Goal: Information Seeking & Learning: Learn about a topic

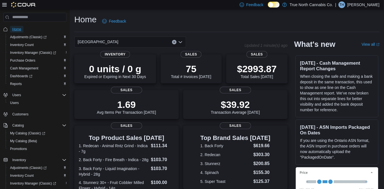
drag, startPoint x: 20, startPoint y: 29, endPoint x: 58, endPoint y: 28, distance: 37.7
click at [20, 29] on span "Home" at bounding box center [16, 29] width 9 height 4
click at [18, 46] on span "Inventory Count" at bounding box center [22, 45] width 24 height 4
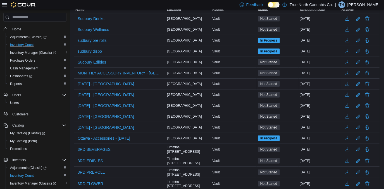
scroll to position [76, 0]
click at [89, 51] on span "sudbury dispo" at bounding box center [90, 52] width 24 height 6
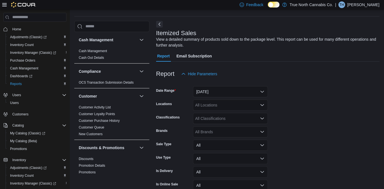
scroll to position [18, 0]
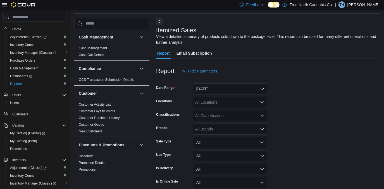
drag, startPoint x: 98, startPoint y: 47, endPoint x: 109, endPoint y: 57, distance: 15.0
click at [98, 47] on link "Cash Management" at bounding box center [93, 48] width 28 height 4
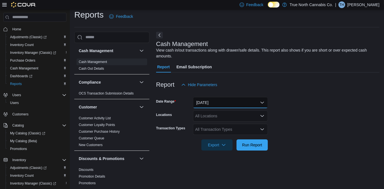
click at [262, 103] on button "[DATE]" at bounding box center [230, 102] width 75 height 11
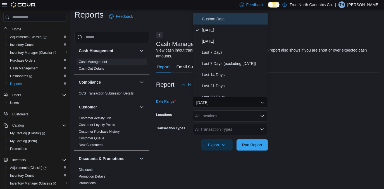
click at [211, 19] on span "Custom Date" at bounding box center [234, 19] width 64 height 7
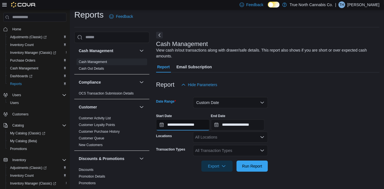
drag, startPoint x: 200, startPoint y: 127, endPoint x: 192, endPoint y: 129, distance: 8.4
click at [199, 127] on input "**********" at bounding box center [183, 125] width 54 height 11
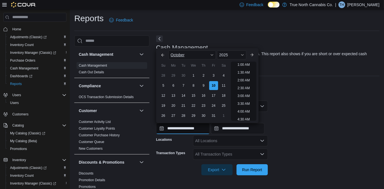
scroll to position [0, 0]
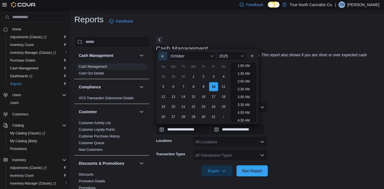
click at [165, 55] on button "Previous Month" at bounding box center [162, 56] width 9 height 9
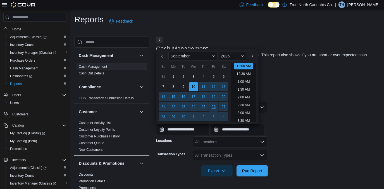
click at [213, 107] on div "26" at bounding box center [214, 107] width 10 height 10
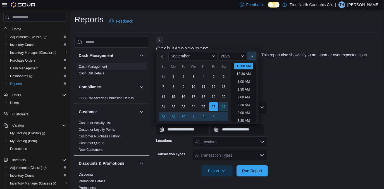
click at [254, 57] on button "Next month" at bounding box center [252, 56] width 9 height 9
type input "**********"
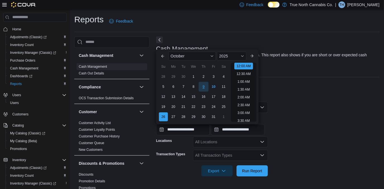
click at [206, 87] on div "9" at bounding box center [204, 87] width 10 height 10
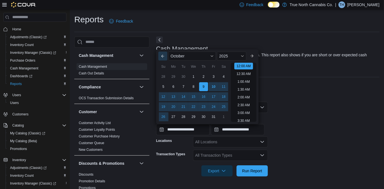
click at [164, 55] on button "Previous Month" at bounding box center [162, 56] width 9 height 9
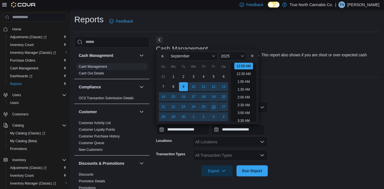
click at [214, 105] on div "26" at bounding box center [214, 107] width 10 height 10
type input "**********"
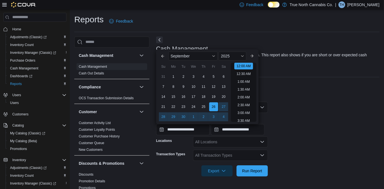
click at [303, 102] on form "**********" at bounding box center [268, 136] width 224 height 82
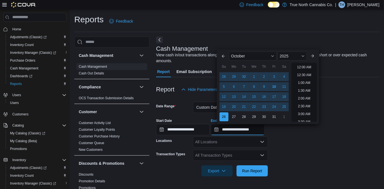
click at [249, 128] on input "**********" at bounding box center [238, 129] width 54 height 11
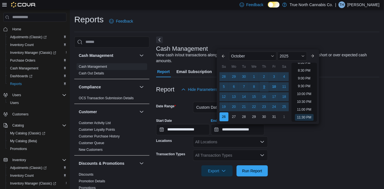
click at [265, 86] on div "9" at bounding box center [264, 87] width 10 height 10
type input "**********"
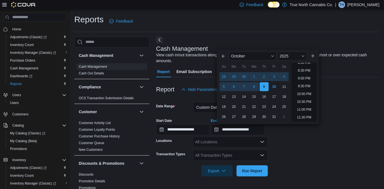
drag, startPoint x: 341, startPoint y: 98, endPoint x: 331, endPoint y: 98, distance: 10.1
click at [341, 97] on div at bounding box center [268, 98] width 224 height 7
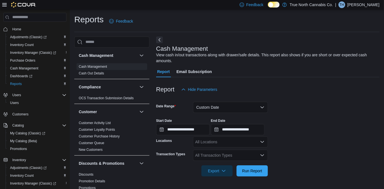
click at [227, 142] on div "All Locations" at bounding box center [230, 142] width 75 height 11
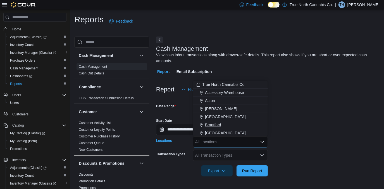
scroll to position [25, 0]
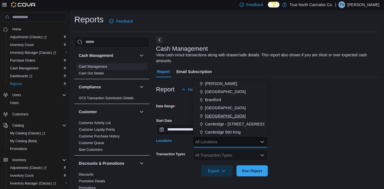
click at [215, 118] on span "[GEOGRAPHIC_DATA]" at bounding box center [225, 116] width 41 height 6
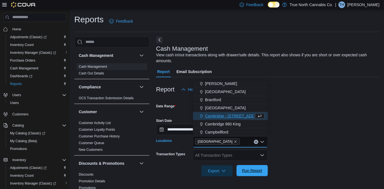
click at [251, 170] on span "Run Report" at bounding box center [252, 171] width 20 height 6
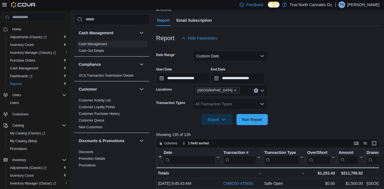
scroll to position [51, 0]
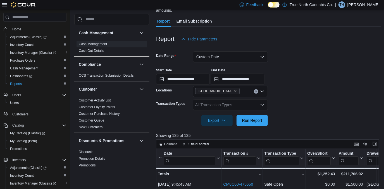
click at [262, 105] on icon "Open list of options" at bounding box center [262, 105] width 3 height 2
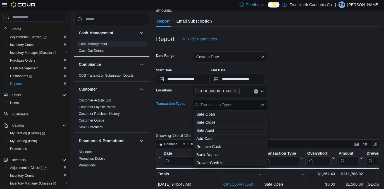
click at [211, 122] on span "Safe Close" at bounding box center [230, 123] width 68 height 6
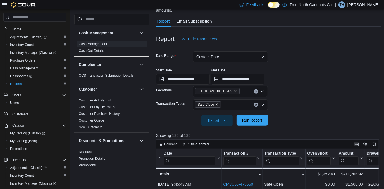
click at [256, 119] on span "Run Report" at bounding box center [252, 121] width 20 height 6
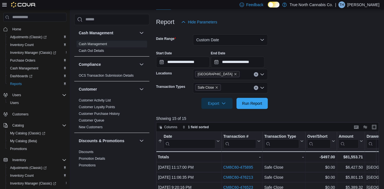
scroll to position [76, 0]
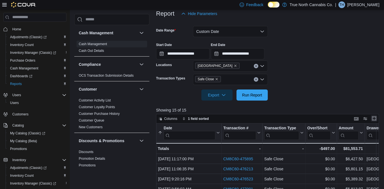
click at [377, 118] on button "Enter fullscreen" at bounding box center [374, 118] width 7 height 7
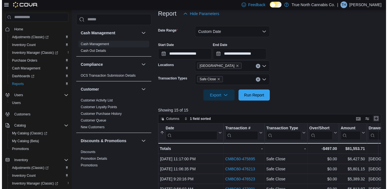
scroll to position [0, 0]
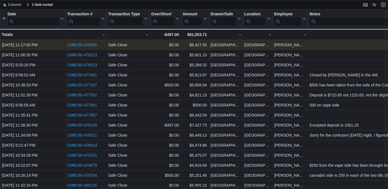
click at [84, 44] on link "CM8C60-475895" at bounding box center [82, 45] width 30 height 4
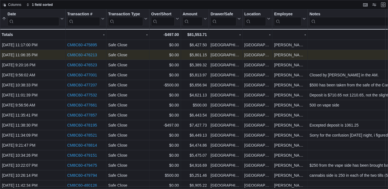
click at [87, 56] on link "CM8C60-476213" at bounding box center [82, 55] width 30 height 4
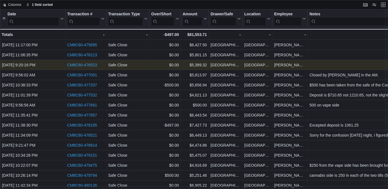
click at [87, 66] on link "CM8C60-476523" at bounding box center [82, 65] width 30 height 4
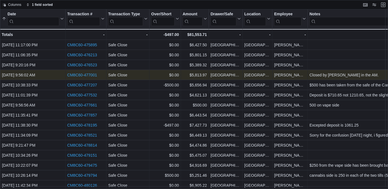
click at [91, 75] on link "CM8C60-477001" at bounding box center [82, 75] width 30 height 4
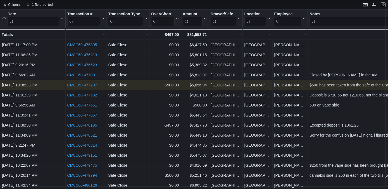
click at [87, 86] on link "CM8C60-477207" at bounding box center [82, 85] width 30 height 4
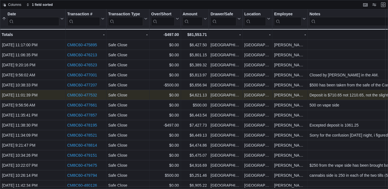
click at [79, 94] on link "CM8C60-477532" at bounding box center [82, 95] width 30 height 4
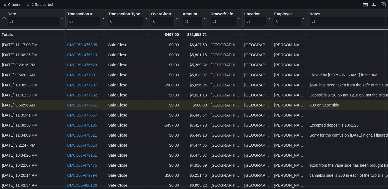
click at [80, 104] on link "CM8C60-477661" at bounding box center [82, 105] width 30 height 4
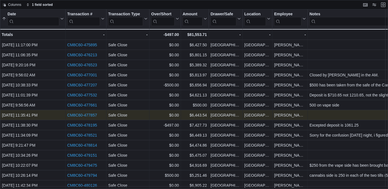
click at [85, 115] on link "CM8C60-477857" at bounding box center [82, 115] width 30 height 4
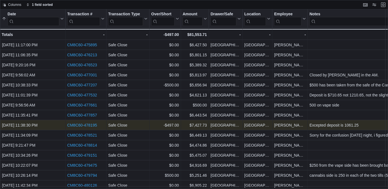
click at [85, 125] on link "CM8C60-478195" at bounding box center [82, 125] width 30 height 4
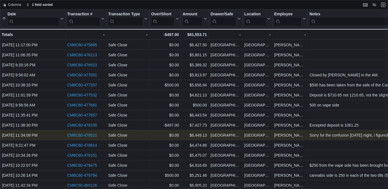
click at [81, 137] on link "CM8C60-478521" at bounding box center [82, 135] width 30 height 4
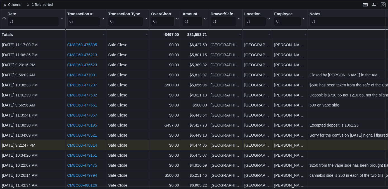
click at [86, 144] on link "CM8C60-478814" at bounding box center [82, 145] width 30 height 4
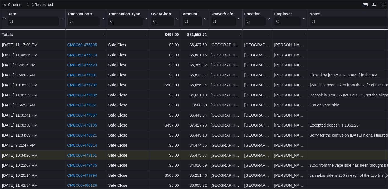
click at [82, 155] on link "CM8C60-479151" at bounding box center [82, 155] width 30 height 4
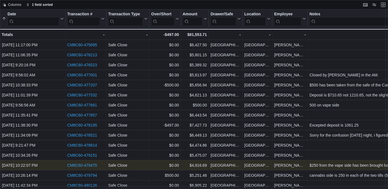
click at [85, 164] on link "CM8C60-479475" at bounding box center [82, 165] width 30 height 4
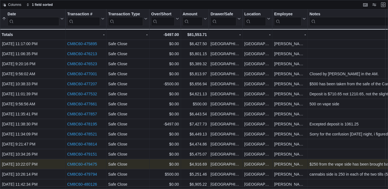
scroll to position [4, 0]
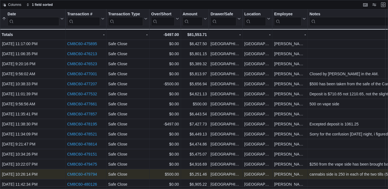
click at [78, 172] on link "CM8C60-479794" at bounding box center [82, 174] width 30 height 4
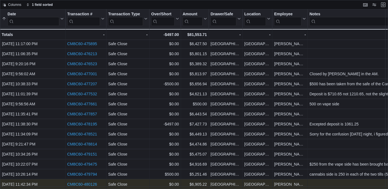
click at [86, 182] on link "CM8C60-480126" at bounding box center [82, 184] width 30 height 4
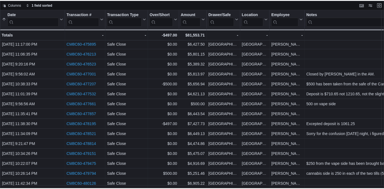
scroll to position [0, 0]
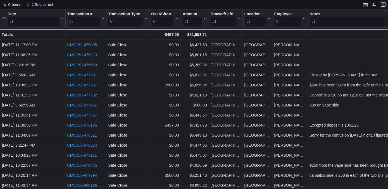
click at [383, 6] on button "Exit fullscreen" at bounding box center [383, 4] width 7 height 7
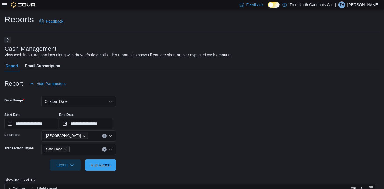
click at [5, 5] on icon at bounding box center [4, 5] width 4 height 4
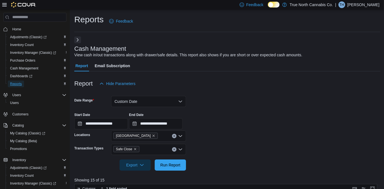
click at [16, 84] on span "Reports" at bounding box center [16, 84] width 12 height 4
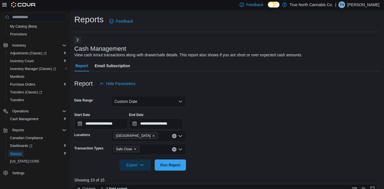
click at [19, 155] on span "Reports" at bounding box center [16, 154] width 12 height 4
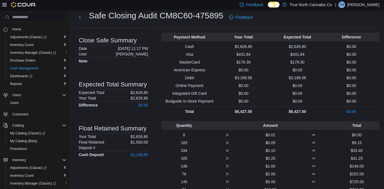
scroll to position [25, 0]
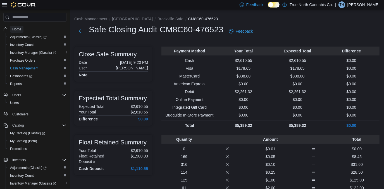
click at [18, 29] on span "Home" at bounding box center [16, 29] width 9 height 4
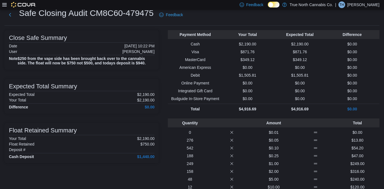
scroll to position [25, 0]
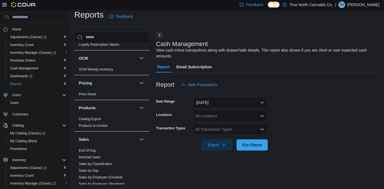
scroll to position [355, 0]
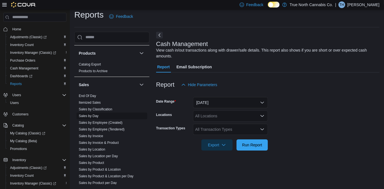
click at [87, 115] on link "Sales by Day" at bounding box center [89, 116] width 20 height 4
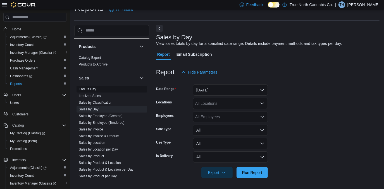
click at [88, 88] on link "End Of Day" at bounding box center [87, 89] width 17 height 4
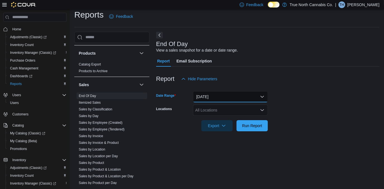
click at [264, 96] on button "[DATE]" at bounding box center [230, 96] width 75 height 11
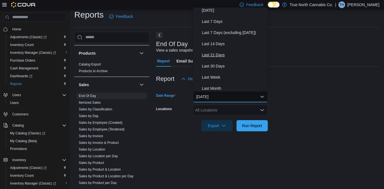
scroll to position [0, 0]
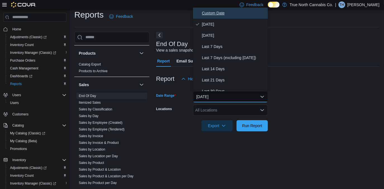
click at [216, 11] on span "Custom Date" at bounding box center [234, 13] width 64 height 7
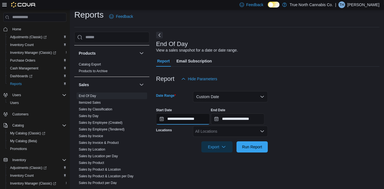
click at [208, 121] on input "**********" at bounding box center [183, 119] width 54 height 11
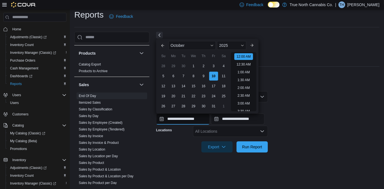
scroll to position [17, 0]
click at [162, 45] on button "Previous Month" at bounding box center [162, 45] width 9 height 9
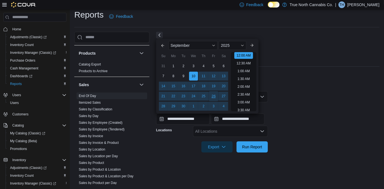
click at [215, 96] on div "26" at bounding box center [214, 96] width 10 height 10
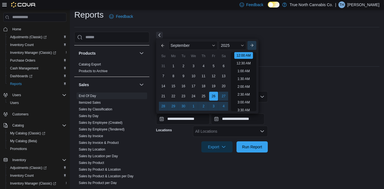
click at [256, 46] on button "Next month" at bounding box center [252, 45] width 9 height 9
type input "**********"
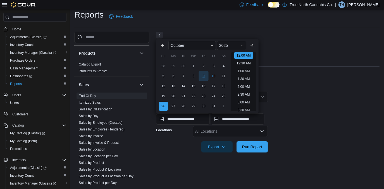
click at [205, 77] on div "9" at bounding box center [204, 76] width 10 height 10
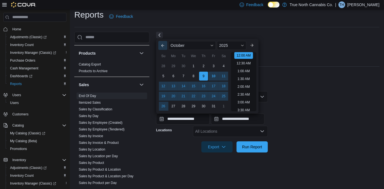
click at [162, 45] on button "Previous Month" at bounding box center [162, 45] width 9 height 9
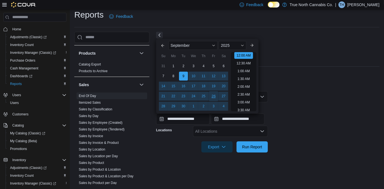
click at [212, 94] on div "26" at bounding box center [214, 96] width 10 height 10
type input "**********"
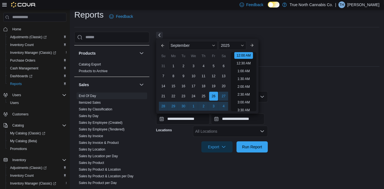
click at [315, 90] on div at bounding box center [268, 88] width 224 height 7
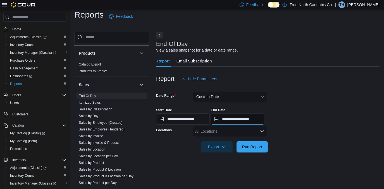
click at [265, 118] on input "**********" at bounding box center [238, 119] width 54 height 11
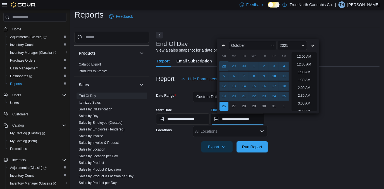
scroll to position [317, 0]
click at [266, 76] on div "9" at bounding box center [264, 76] width 10 height 10
type input "**********"
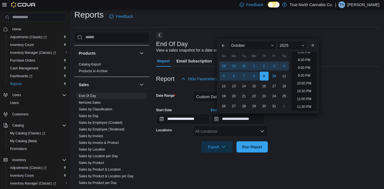
click at [288, 139] on div at bounding box center [268, 139] width 224 height 4
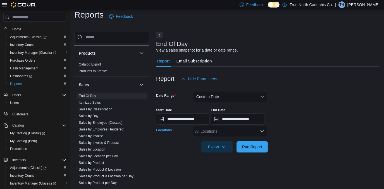
click at [264, 131] on icon "Open list of options" at bounding box center [262, 131] width 4 height 4
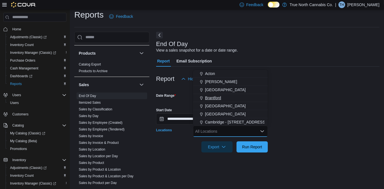
scroll to position [25, 0]
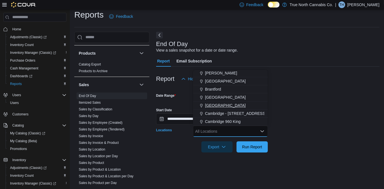
click at [229, 103] on div "[GEOGRAPHIC_DATA]" at bounding box center [230, 106] width 68 height 6
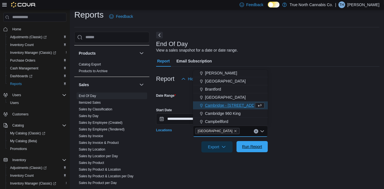
click at [256, 145] on span "Run Report" at bounding box center [252, 147] width 20 height 6
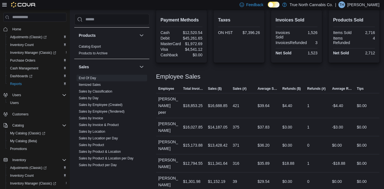
scroll to position [218, 0]
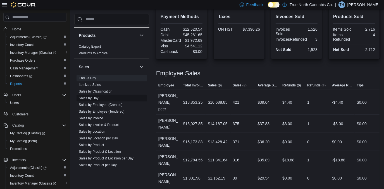
click at [89, 97] on link "Sales by Day" at bounding box center [89, 98] width 20 height 4
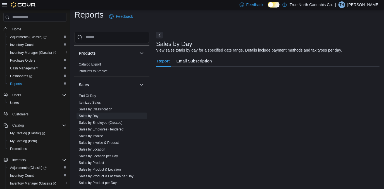
scroll to position [11, 0]
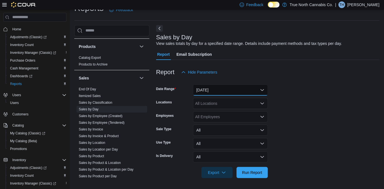
click at [260, 88] on button "[DATE]" at bounding box center [230, 90] width 75 height 11
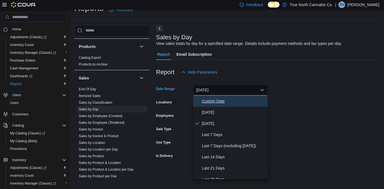
click at [216, 100] on span "Custom Date" at bounding box center [234, 101] width 64 height 7
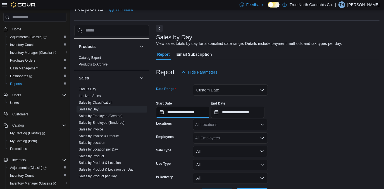
click at [208, 112] on input "**********" at bounding box center [183, 112] width 54 height 11
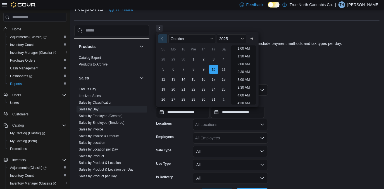
click at [161, 39] on button "Previous Month" at bounding box center [162, 38] width 9 height 9
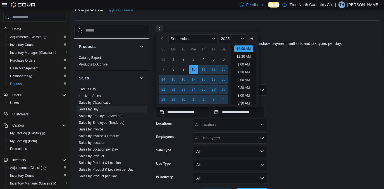
click at [215, 90] on div "26" at bounding box center [214, 90] width 10 height 10
type input "**********"
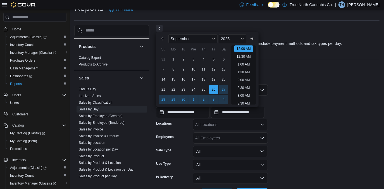
drag, startPoint x: 314, startPoint y: 104, endPoint x: 272, endPoint y: 106, distance: 42.0
click at [313, 104] on div "**********" at bounding box center [268, 107] width 224 height 21
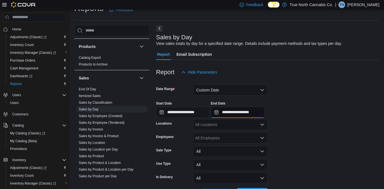
click at [265, 112] on input "**********" at bounding box center [238, 112] width 54 height 11
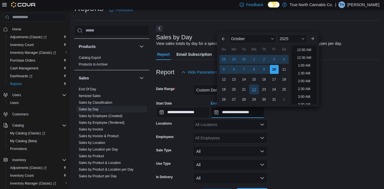
scroll to position [317, 0]
click at [264, 70] on div "9" at bounding box center [264, 70] width 10 height 10
type input "**********"
drag, startPoint x: 296, startPoint y: 145, endPoint x: 290, endPoint y: 144, distance: 6.9
click at [296, 145] on form "**********" at bounding box center [268, 139] width 224 height 122
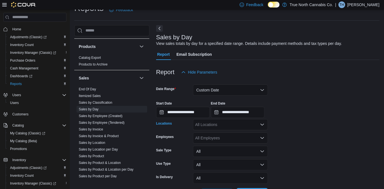
click at [253, 126] on div "All Locations" at bounding box center [230, 124] width 75 height 11
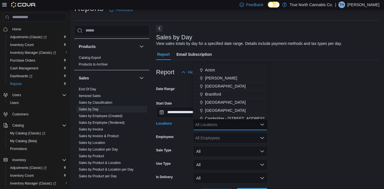
scroll to position [25, 0]
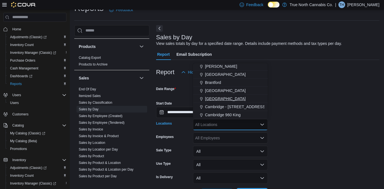
click at [215, 97] on span "[GEOGRAPHIC_DATA]" at bounding box center [225, 99] width 41 height 6
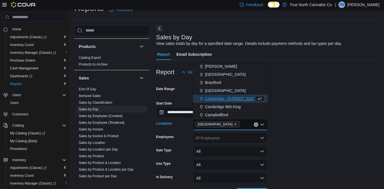
click at [313, 172] on form "**********" at bounding box center [268, 139] width 224 height 122
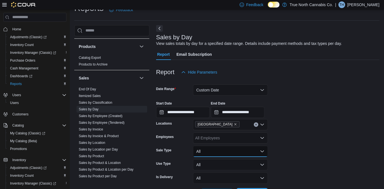
click at [262, 151] on button "All" at bounding box center [230, 151] width 75 height 11
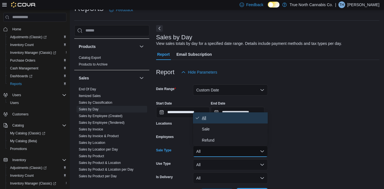
click at [208, 118] on span "All" at bounding box center [234, 118] width 64 height 7
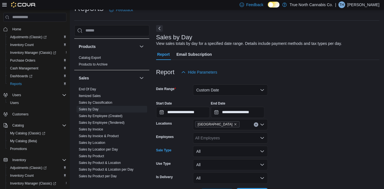
click at [327, 137] on form "**********" at bounding box center [268, 139] width 224 height 122
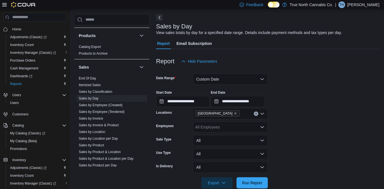
scroll to position [33, 0]
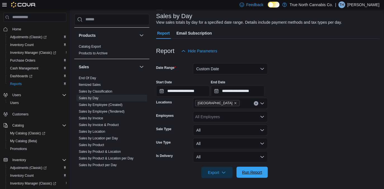
click at [255, 169] on span "Run Report" at bounding box center [252, 172] width 25 height 11
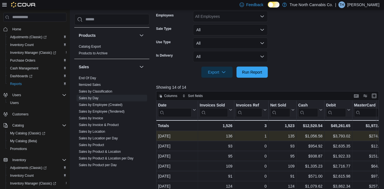
scroll to position [134, 0]
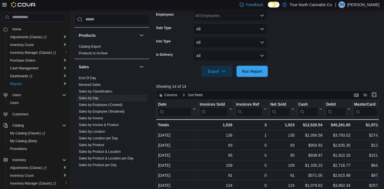
click at [378, 95] on button "Enter fullscreen" at bounding box center [374, 95] width 7 height 7
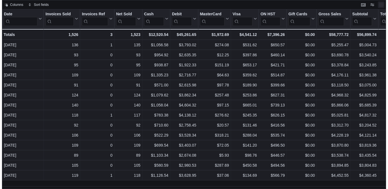
scroll to position [0, 0]
